Goal: Task Accomplishment & Management: Use online tool/utility

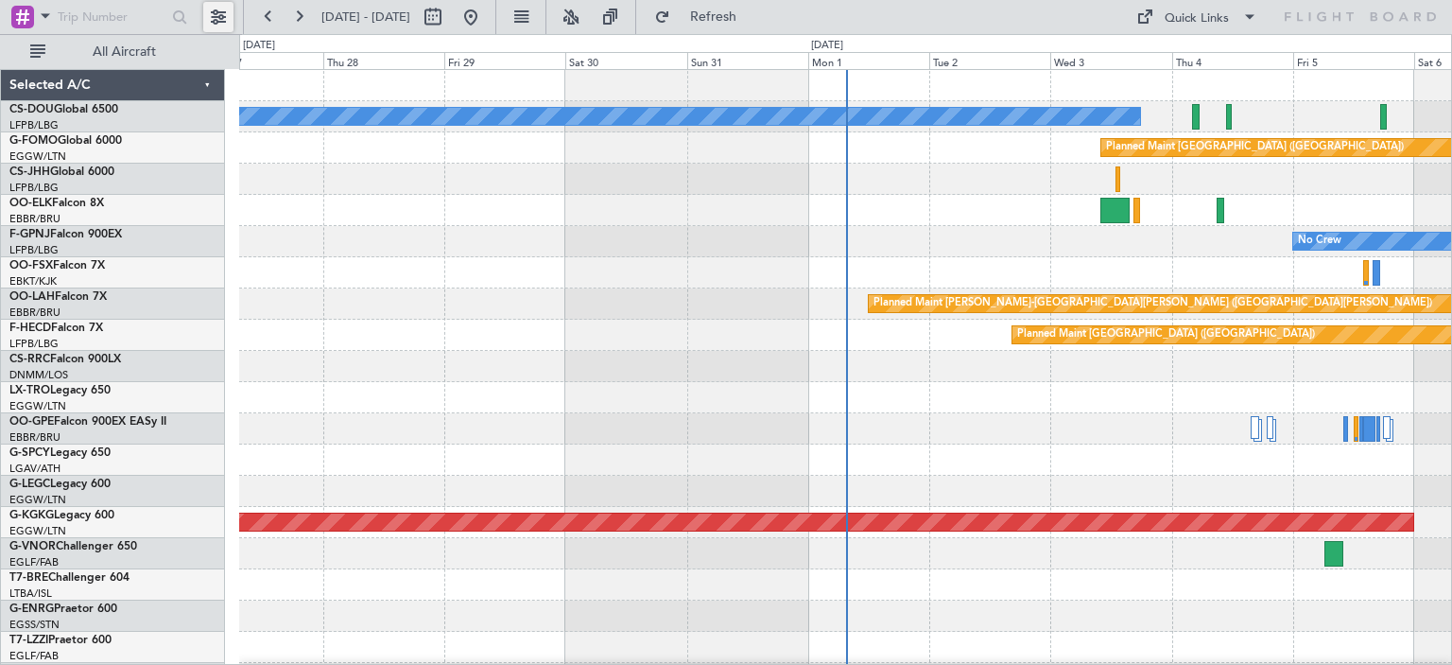
click at [226, 18] on button at bounding box center [218, 17] width 30 height 30
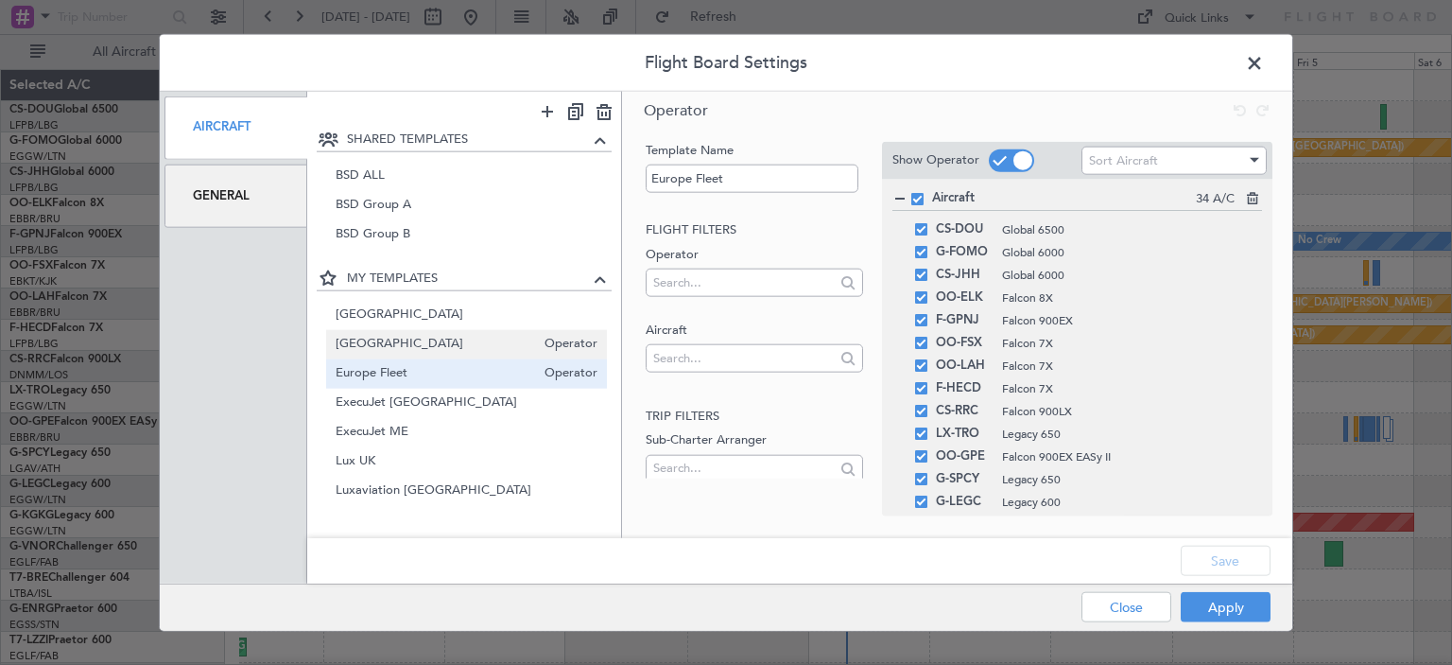
click at [388, 341] on span "[GEOGRAPHIC_DATA]" at bounding box center [436, 345] width 200 height 20
type input "[GEOGRAPHIC_DATA]"
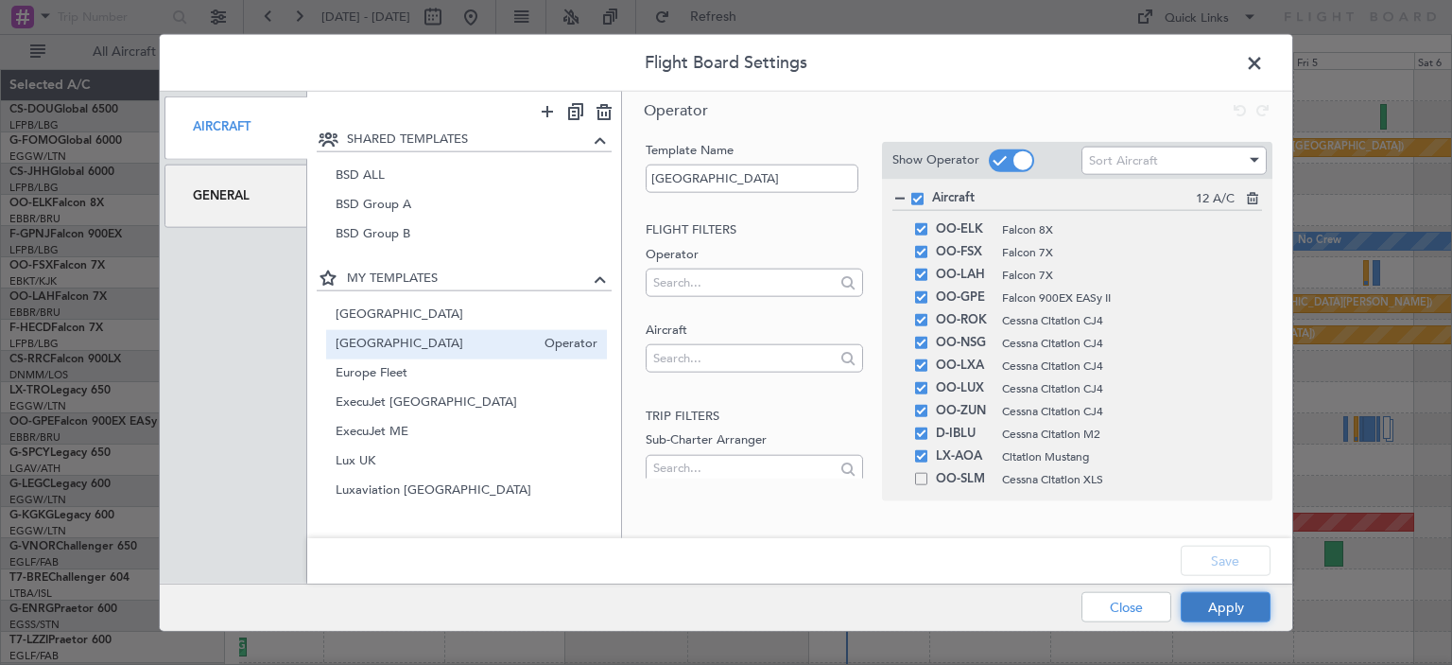
click at [1203, 608] on button "Apply" at bounding box center [1226, 607] width 90 height 30
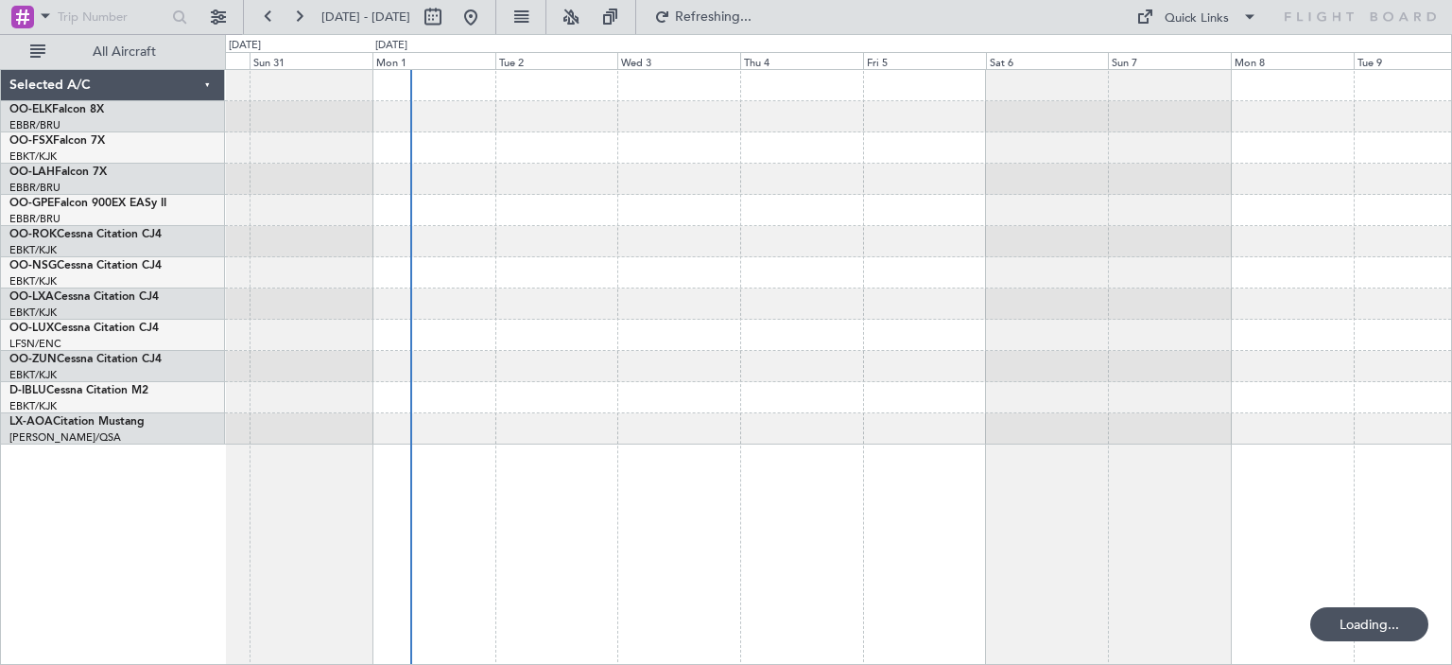
click at [359, 345] on div at bounding box center [838, 367] width 1227 height 596
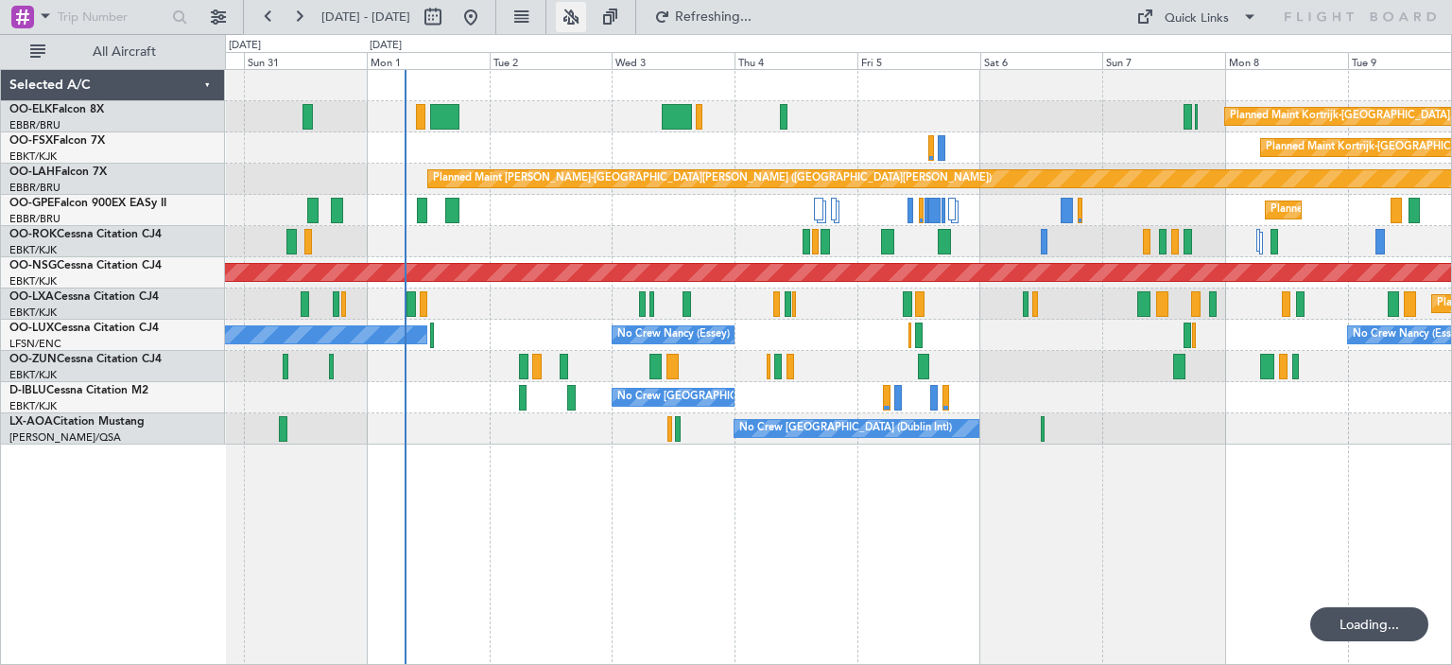
click at [586, 11] on button at bounding box center [571, 17] width 30 height 30
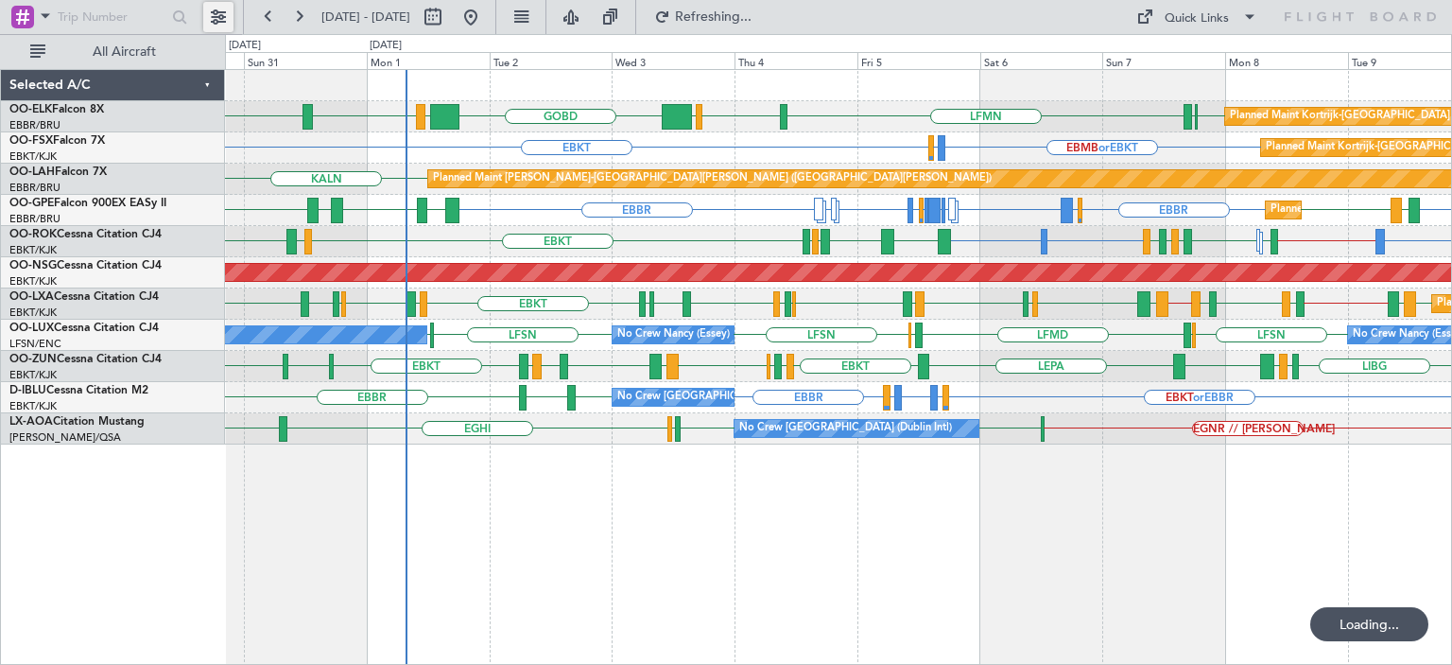
click at [215, 8] on button at bounding box center [218, 17] width 30 height 30
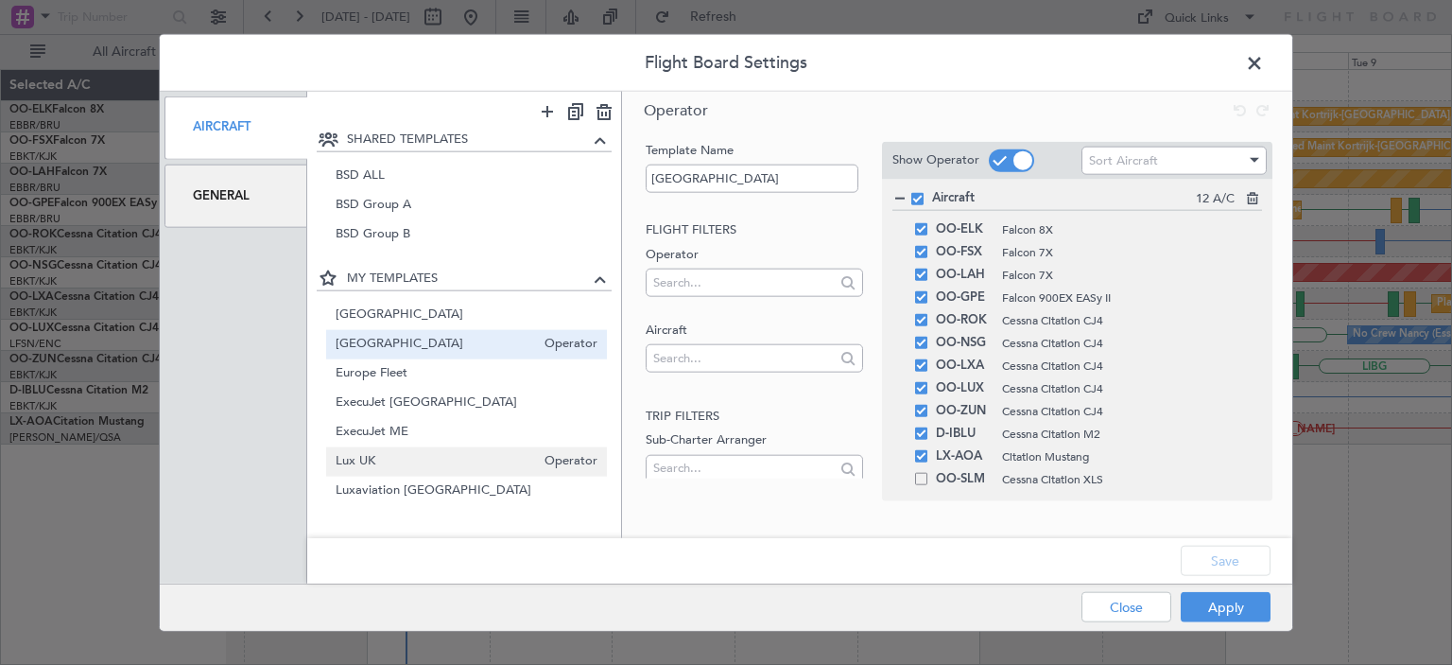
click at [383, 457] on span "Lux UK" at bounding box center [436, 462] width 200 height 20
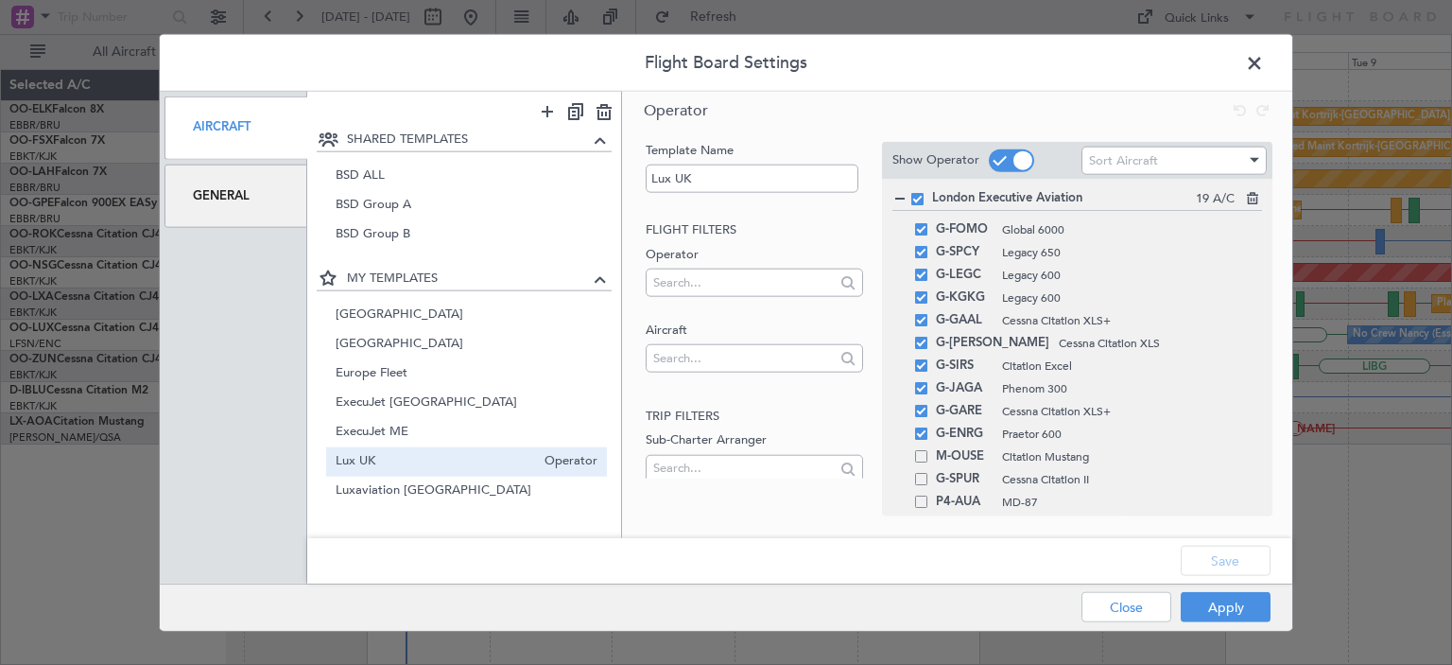
scroll to position [140, 0]
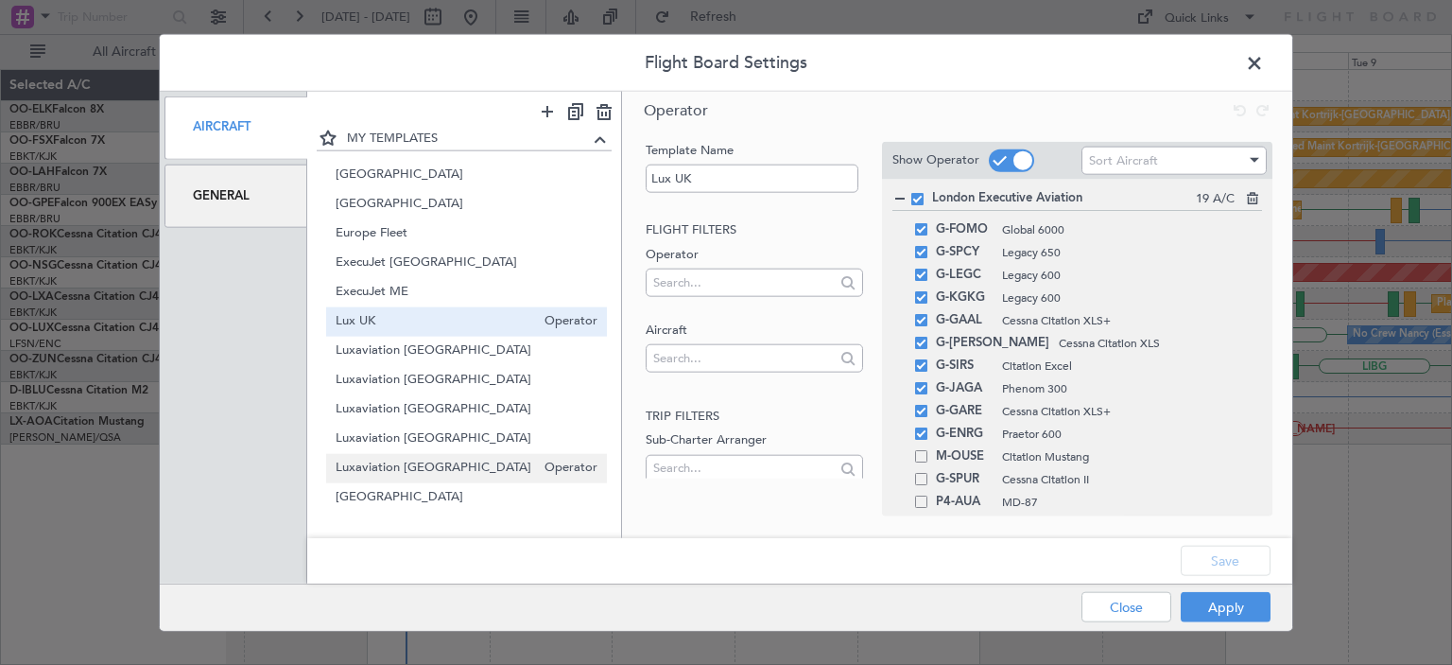
click at [402, 464] on span "Luxaviation [GEOGRAPHIC_DATA]" at bounding box center [436, 468] width 200 height 20
type input "Luxaviation [GEOGRAPHIC_DATA]"
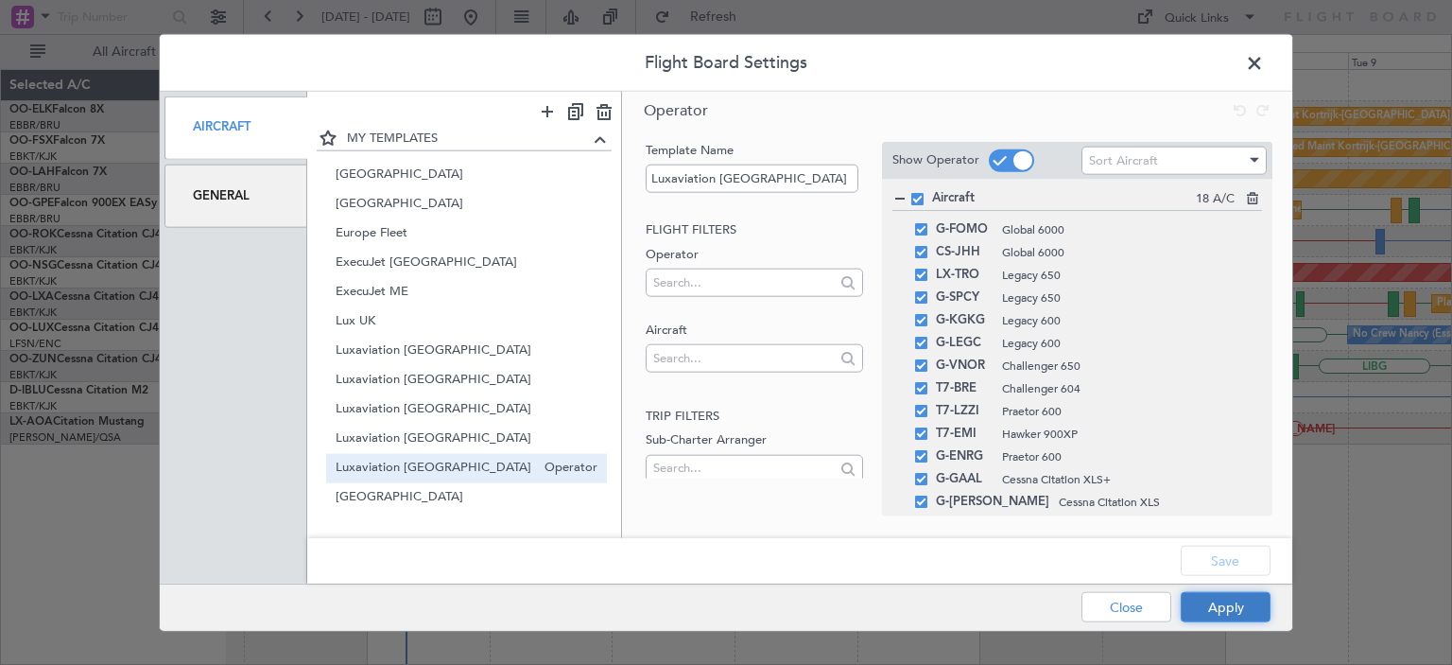
click at [1230, 602] on button "Apply" at bounding box center [1226, 607] width 90 height 30
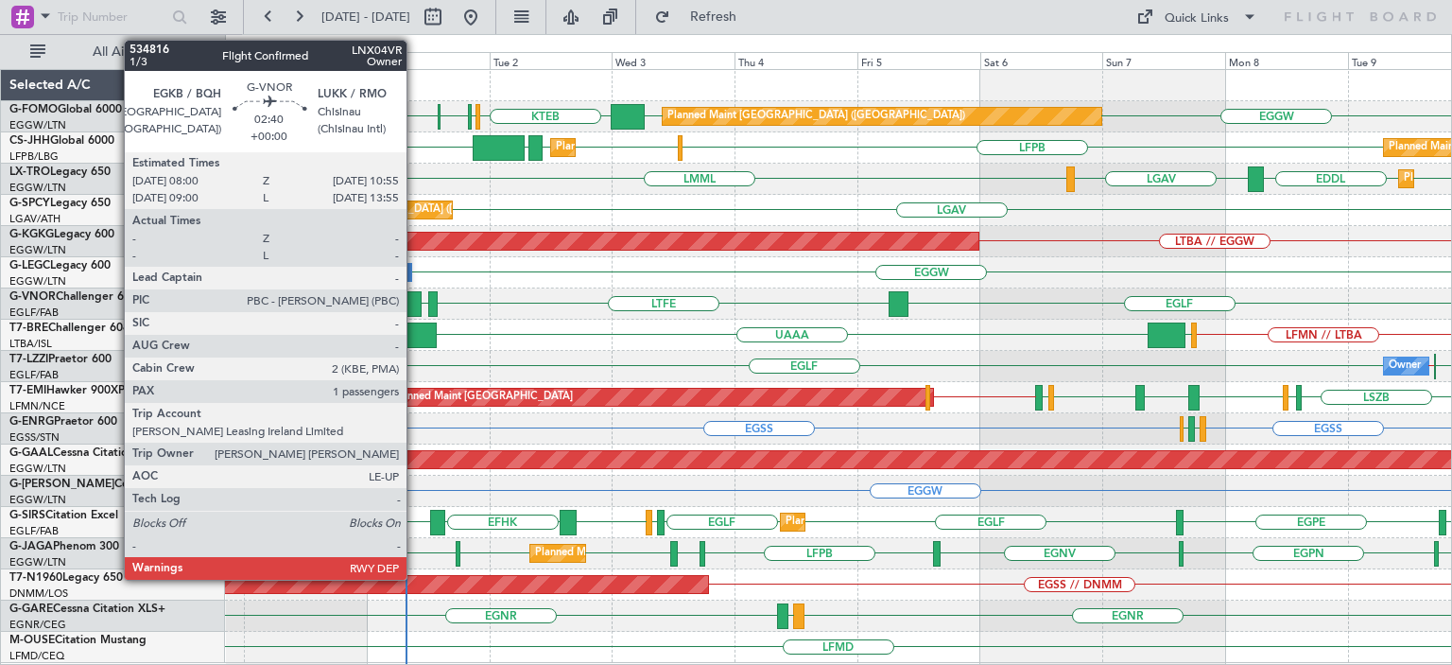
click at [415, 302] on div at bounding box center [413, 304] width 15 height 26
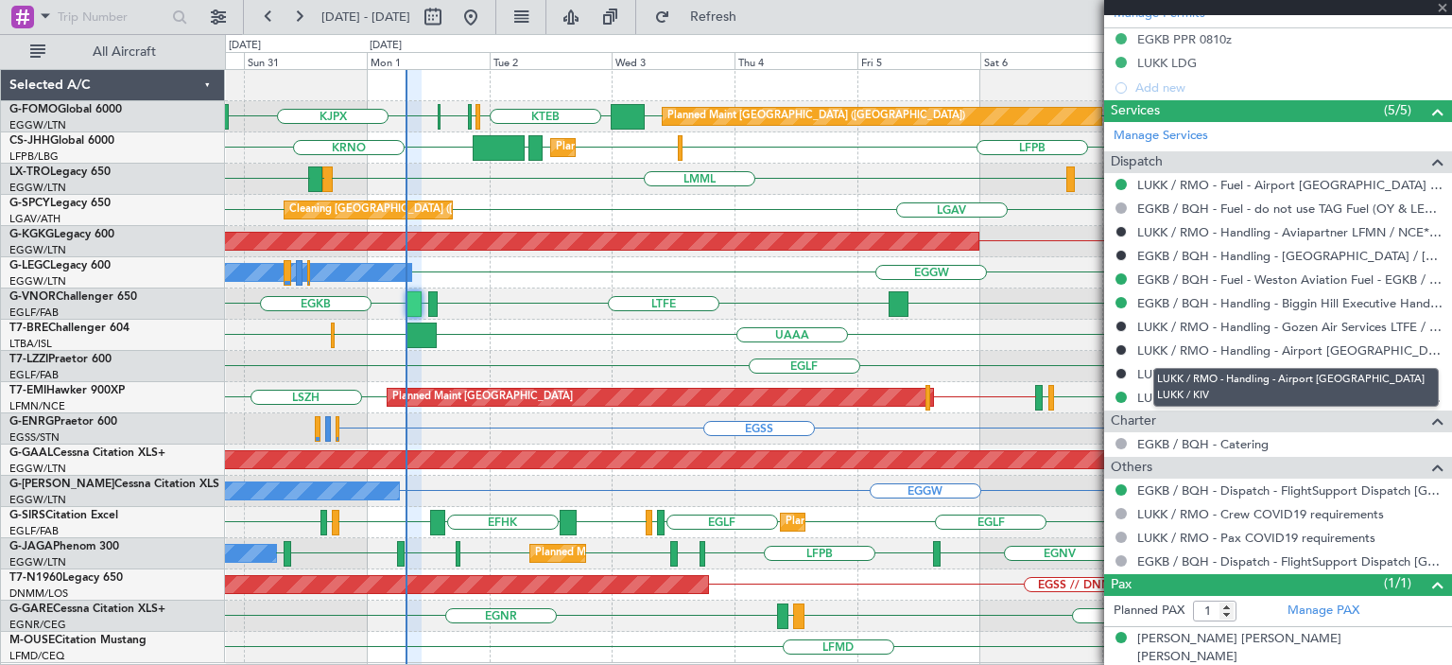
scroll to position [606, 0]
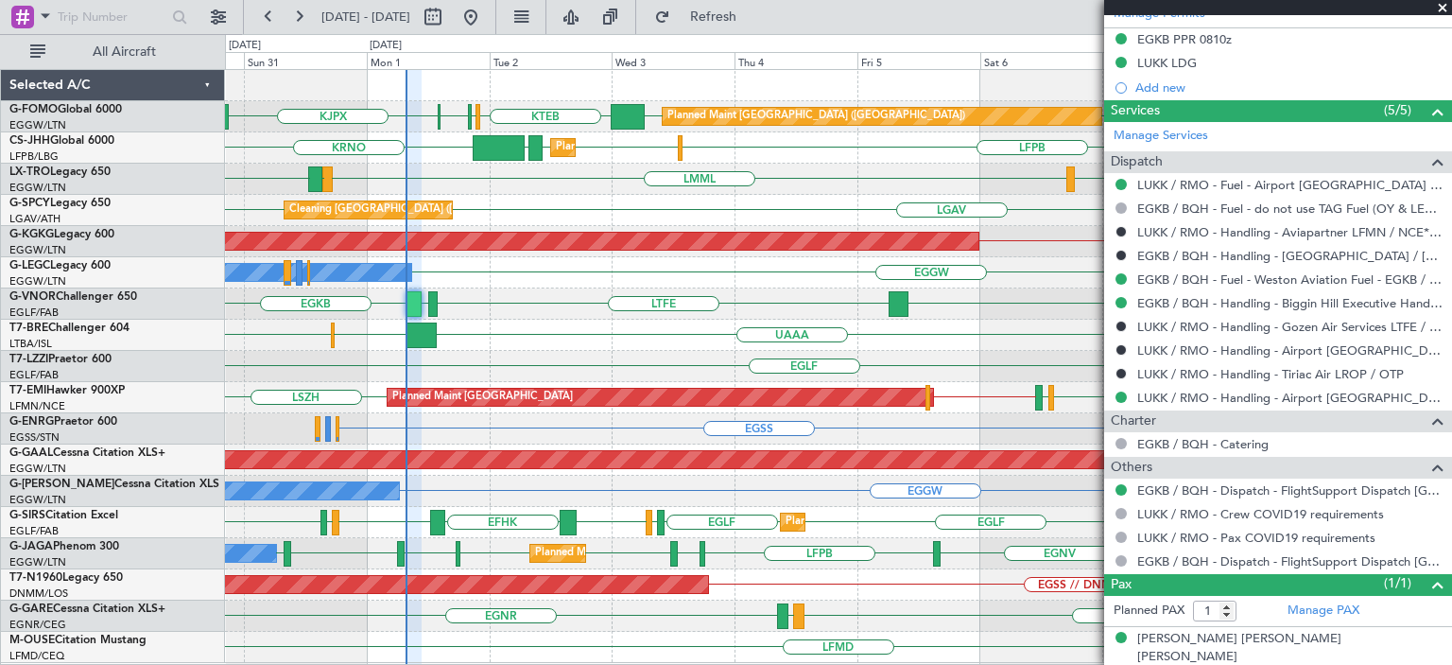
click at [1443, 8] on span at bounding box center [1442, 8] width 19 height 17
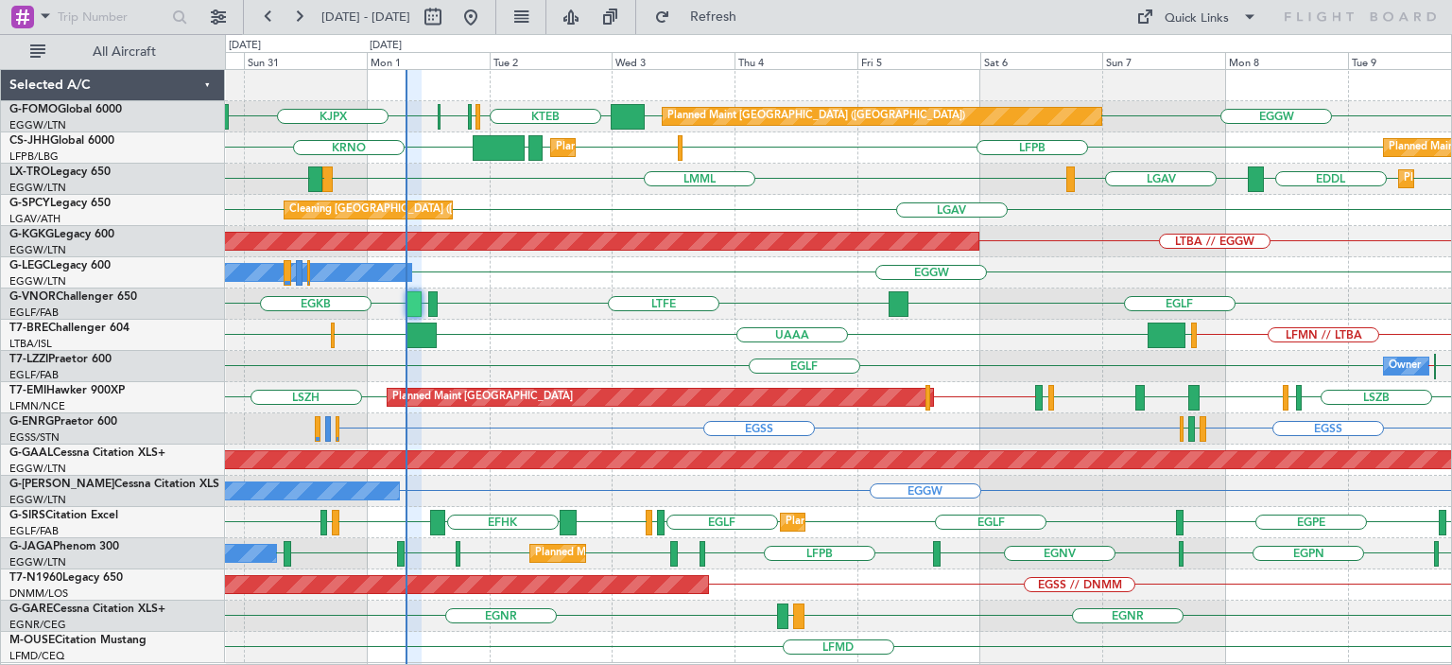
type input "0"
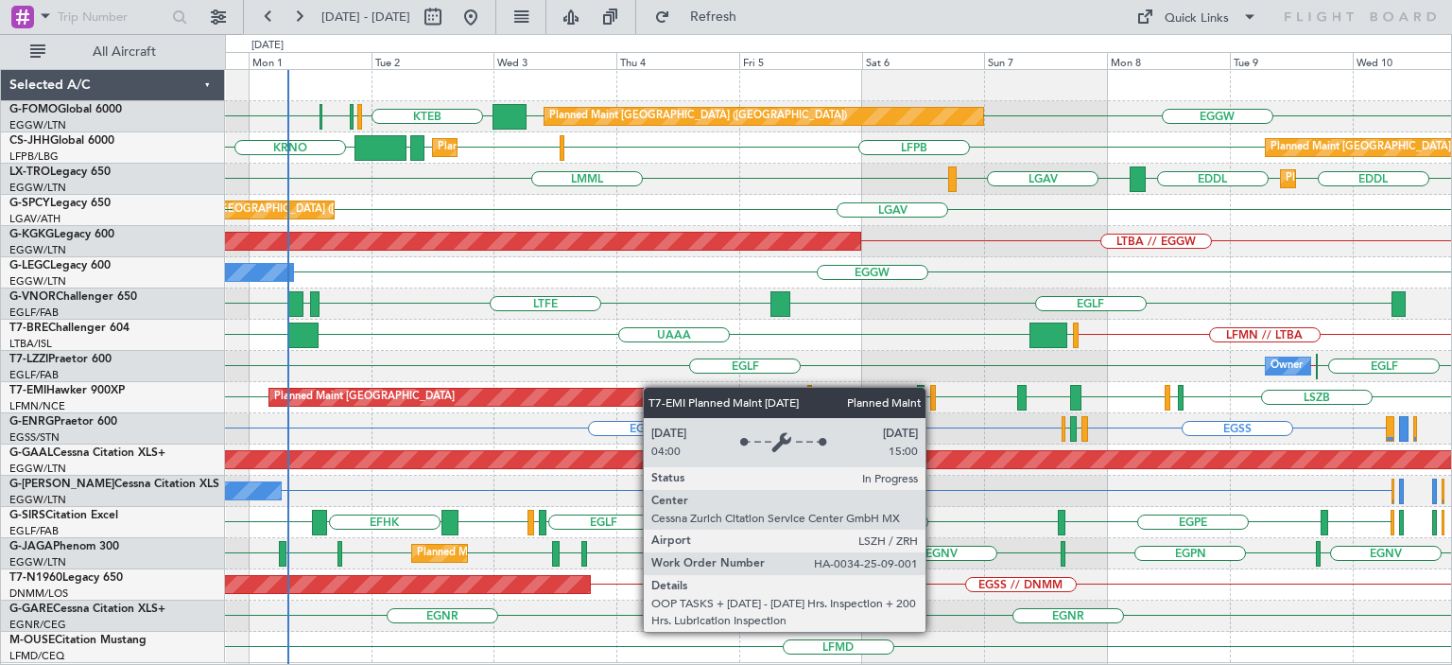
click at [647, 394] on div "EGGW EGGW KTEB KBED KJFK [DEMOGRAPHIC_DATA] Planned Maint [GEOGRAPHIC_DATA] ([G…" at bounding box center [838, 366] width 1226 height 593
